Goal: Task Accomplishment & Management: Complete application form

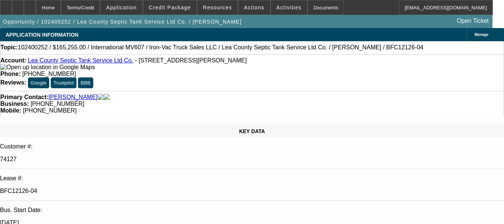
select select "0"
select select "0.1"
select select "4"
select select "0"
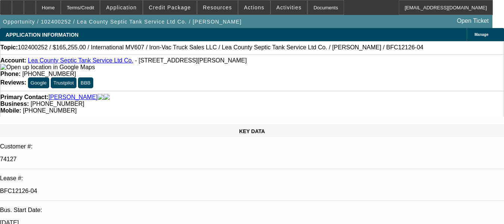
select select "0"
select select "6"
select select "0"
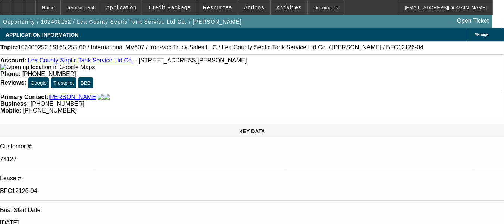
select select "0.1"
select select "4"
select select "0"
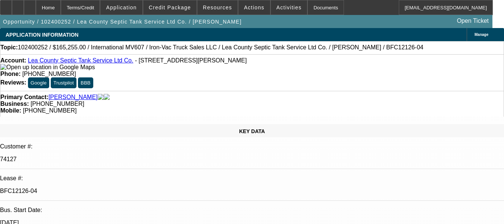
select select "6"
